Goal: Task Accomplishment & Management: Use online tool/utility

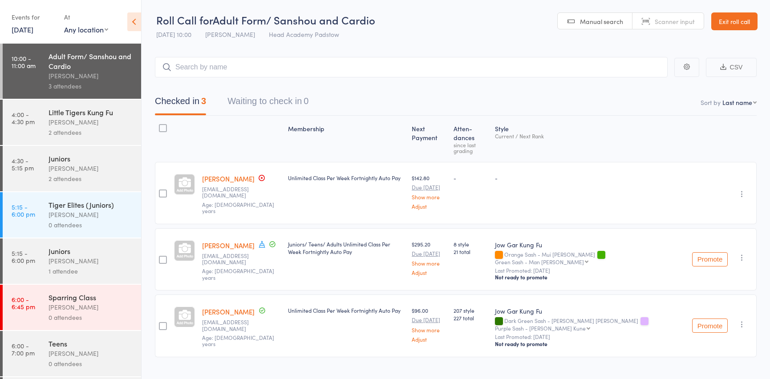
click at [211, 85] on div "Checked in 3 Waiting to check in 0" at bounding box center [456, 96] width 602 height 38
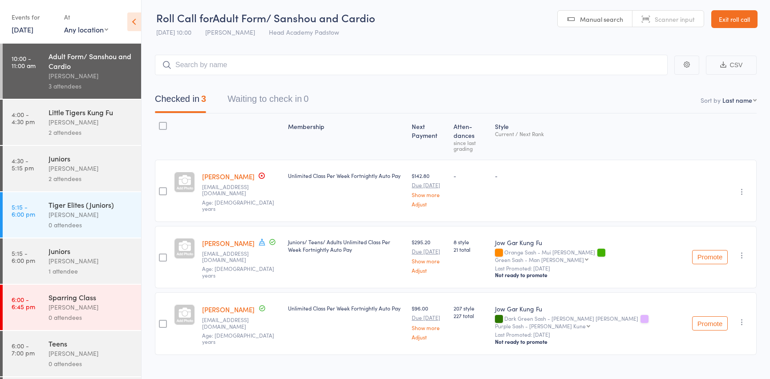
drag, startPoint x: 219, startPoint y: 32, endPoint x: 222, endPoint y: 37, distance: 6.2
click at [222, 37] on div "[DATE] 10:00 [PERSON_NAME] Head Academy Padstow" at bounding box center [247, 32] width 183 height 15
click at [105, 114] on div "Little Tigers Kung Fu" at bounding box center [91, 112] width 85 height 10
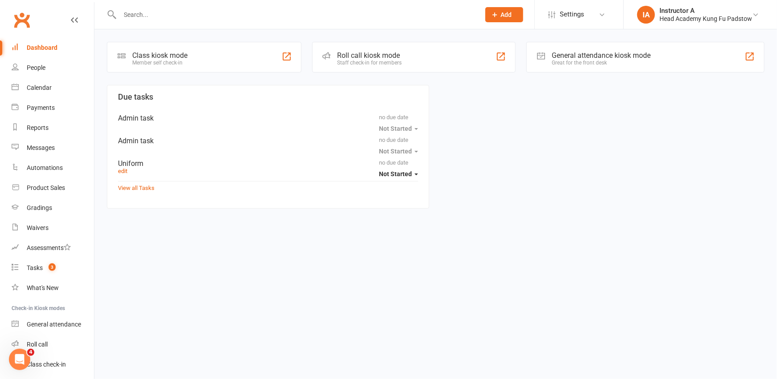
click at [434, 59] on div "Roll call kiosk mode Staff check-in for members" at bounding box center [414, 57] width 204 height 31
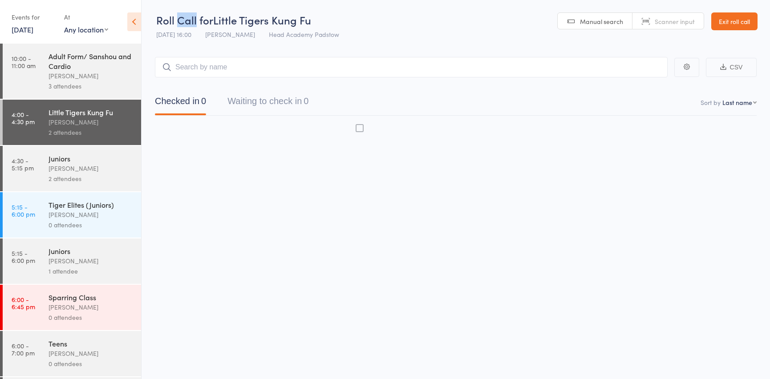
drag, startPoint x: 0, startPoint y: 0, endPoint x: 187, endPoint y: 16, distance: 188.2
click at [187, 16] on span "Roll Call for" at bounding box center [184, 19] width 57 height 15
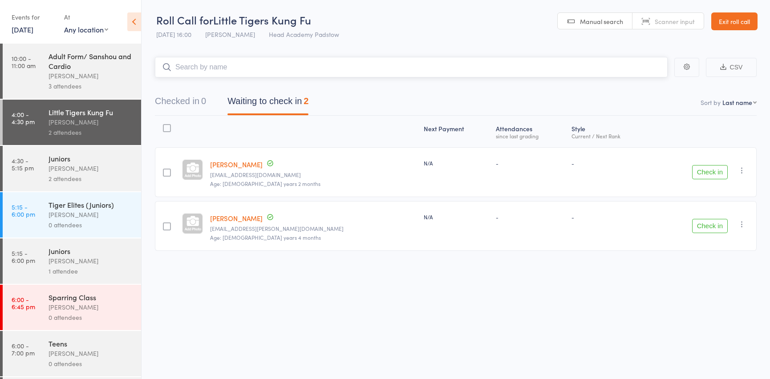
click at [216, 61] on input "search" at bounding box center [411, 67] width 513 height 20
click at [708, 173] on button "Check in" at bounding box center [710, 172] width 36 height 14
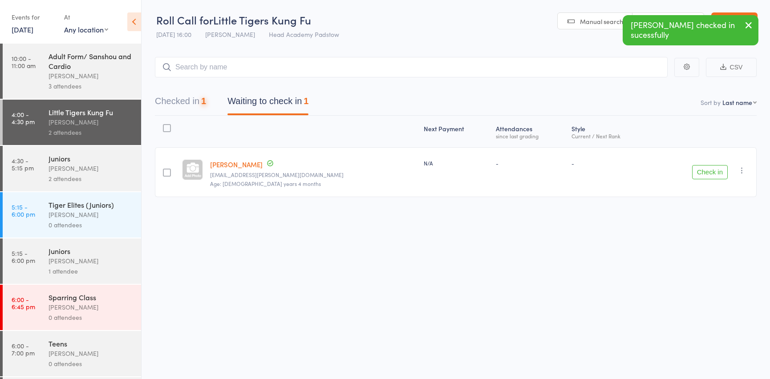
click at [708, 172] on button "Check in" at bounding box center [710, 172] width 36 height 14
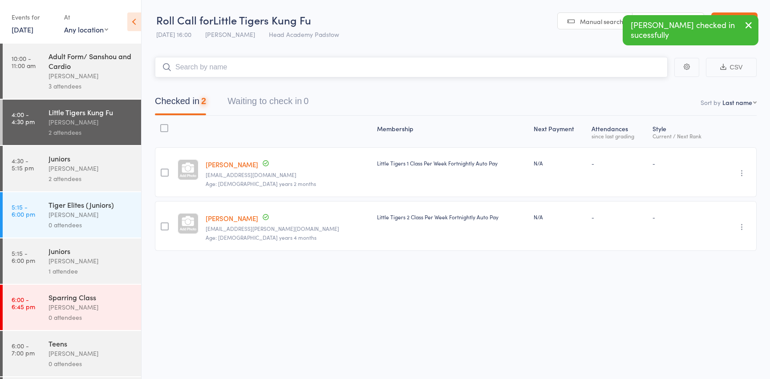
click at [254, 74] on input "search" at bounding box center [411, 67] width 513 height 20
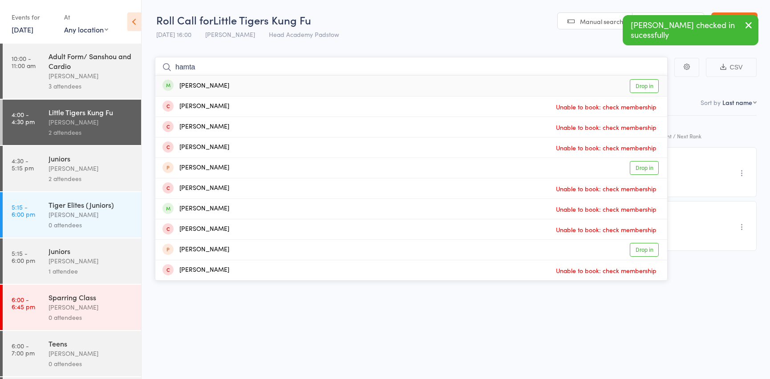
type input "hamta"
drag, startPoint x: 196, startPoint y: 81, endPoint x: 175, endPoint y: 76, distance: 22.1
click at [192, 84] on div "Hamta Bahar Hussaini" at bounding box center [196, 86] width 67 height 10
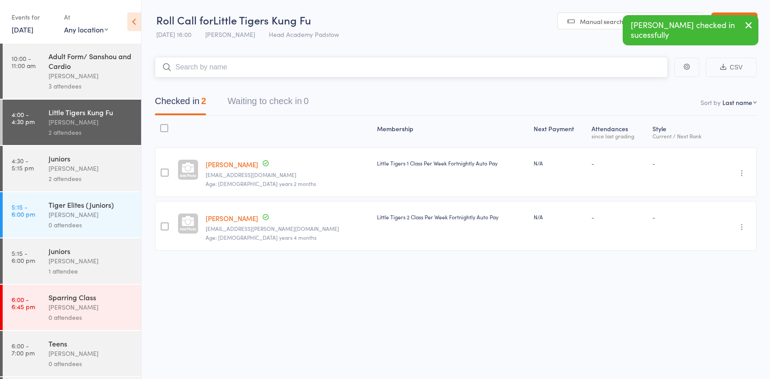
click at [181, 64] on input "search" at bounding box center [411, 67] width 513 height 20
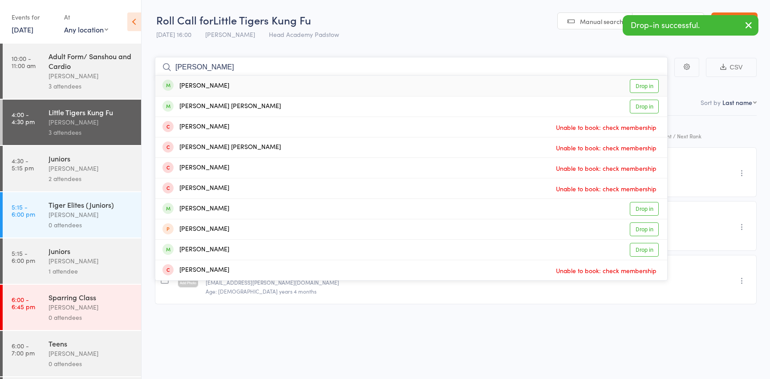
type input "sammy"
click at [200, 86] on div "Sammy Wahhab" at bounding box center [196, 86] width 67 height 10
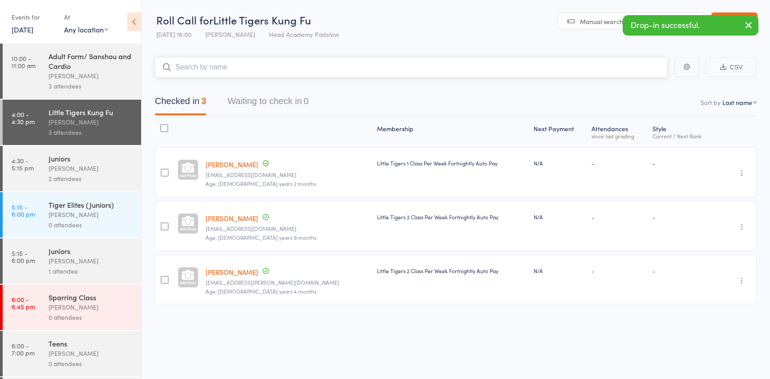
drag, startPoint x: 177, startPoint y: 76, endPoint x: 194, endPoint y: 69, distance: 18.0
click at [179, 76] on input "search" at bounding box center [411, 67] width 513 height 20
click at [194, 69] on input "search" at bounding box center [411, 67] width 513 height 20
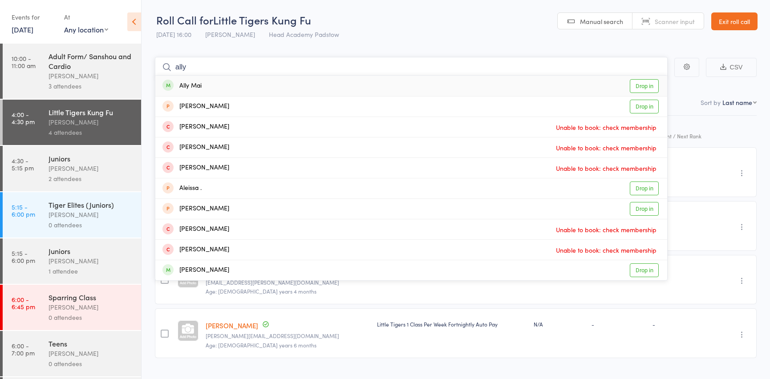
type input "ally"
click at [196, 89] on div "Ally Mai" at bounding box center [182, 86] width 39 height 10
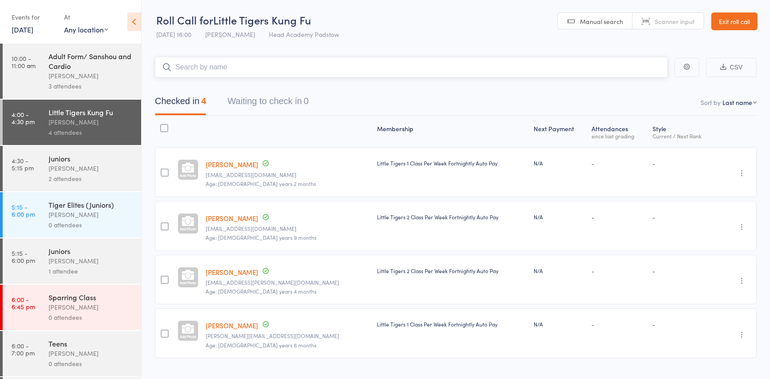
click at [199, 66] on input "search" at bounding box center [411, 67] width 513 height 20
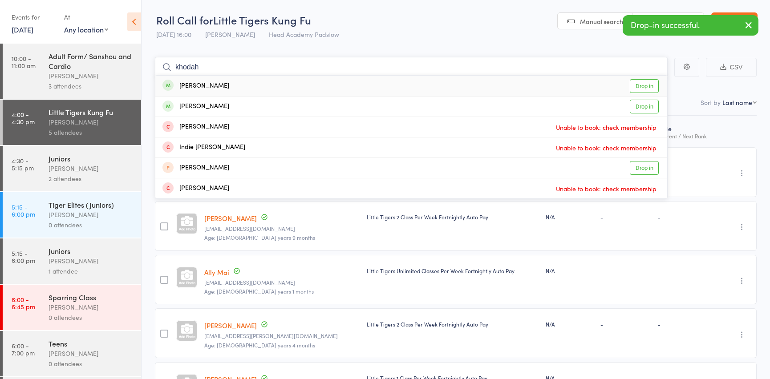
type input "khodah"
click at [195, 87] on div "Khoda Munoz" at bounding box center [196, 86] width 67 height 10
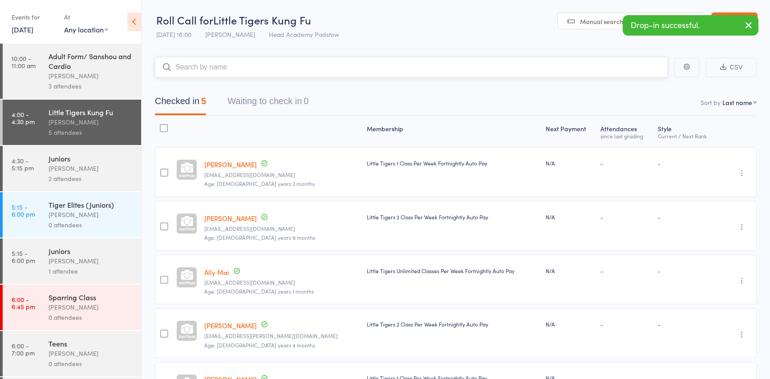
click at [191, 69] on input "search" at bounding box center [411, 67] width 513 height 20
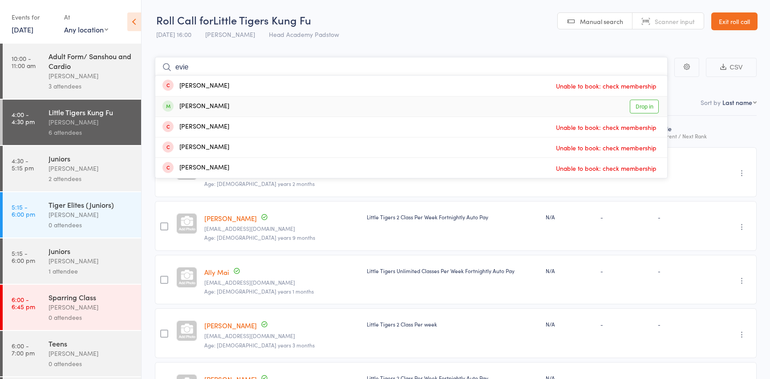
type input "evie"
click at [220, 108] on div "Evie Al Butros Drop in" at bounding box center [411, 107] width 512 height 20
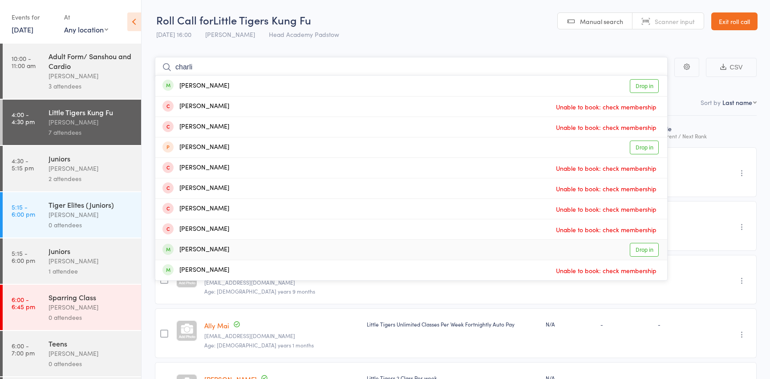
type input "charli"
click at [234, 247] on div "Charlie Al Butros Drop in" at bounding box center [411, 250] width 512 height 20
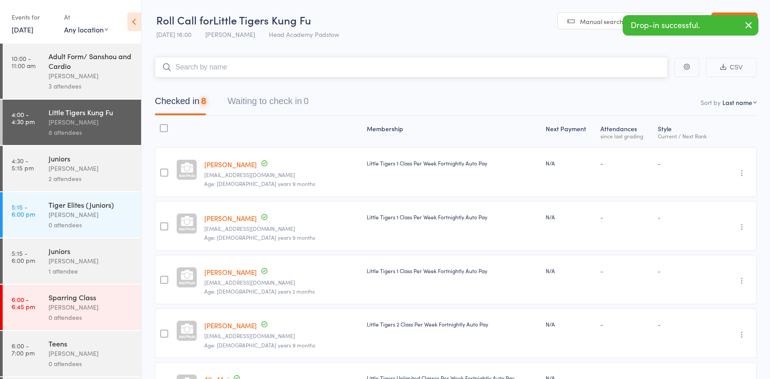
click at [211, 72] on input "search" at bounding box center [411, 67] width 513 height 20
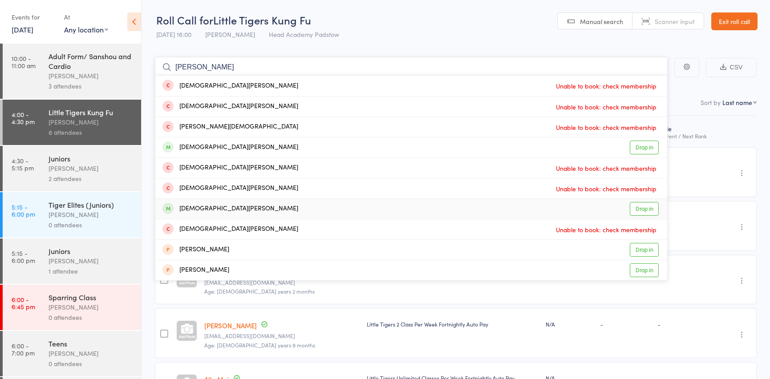
type input "chritian"
click at [210, 206] on div "Christian Kotsapas" at bounding box center [231, 209] width 136 height 10
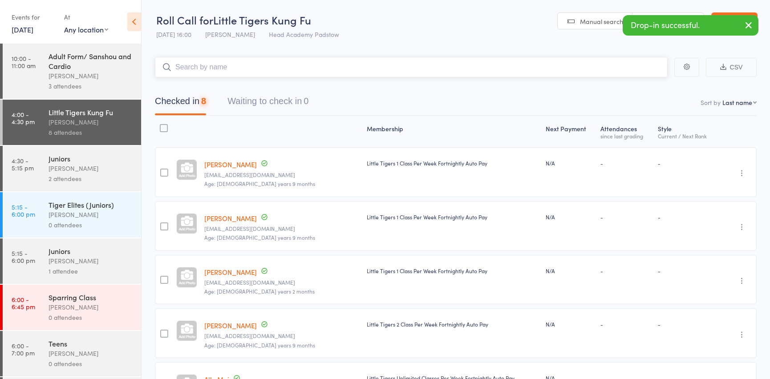
click at [210, 76] on input "search" at bounding box center [411, 67] width 513 height 20
click at [210, 74] on input "search" at bounding box center [411, 67] width 513 height 20
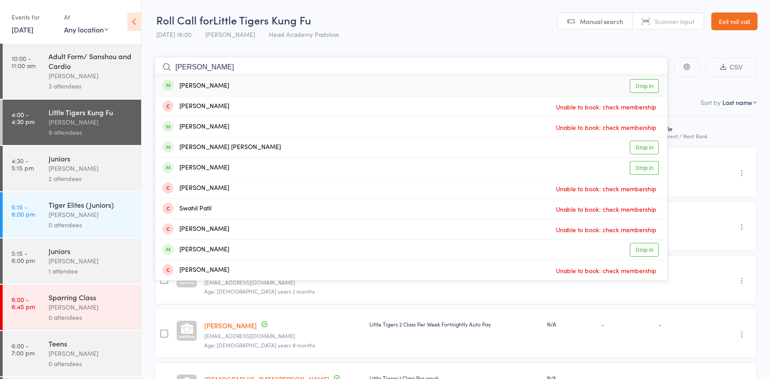
type input "patrick"
click at [199, 82] on div "Patrick Yao" at bounding box center [196, 86] width 67 height 10
